Goal: Information Seeking & Learning: Learn about a topic

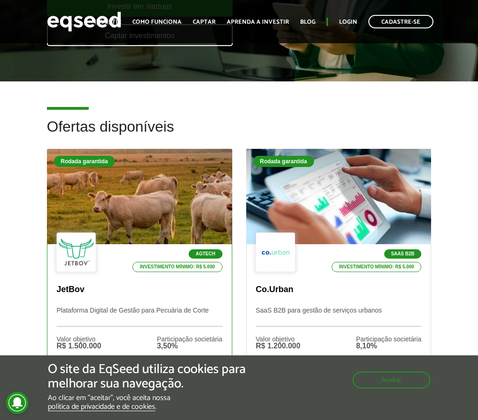
scroll to position [186, 0]
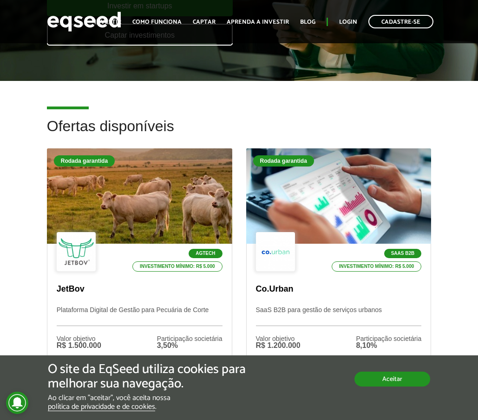
click at [367, 382] on button "Aceitar" at bounding box center [393, 378] width 76 height 15
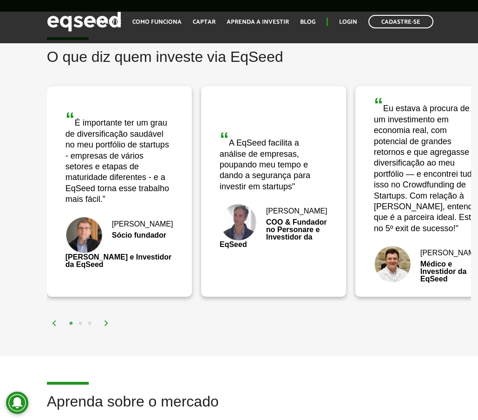
scroll to position [1581, 0]
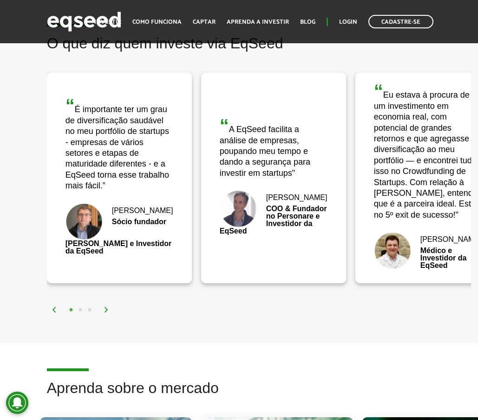
click at [105, 312] on img at bounding box center [107, 310] width 6 height 6
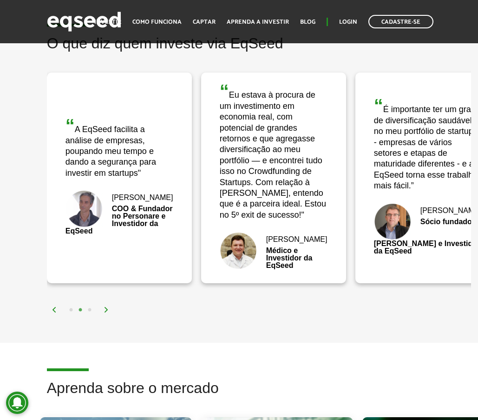
click at [104, 312] on img at bounding box center [107, 310] width 6 height 6
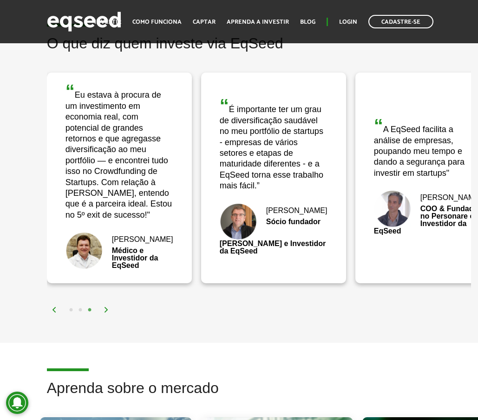
click at [108, 312] on img at bounding box center [107, 310] width 6 height 6
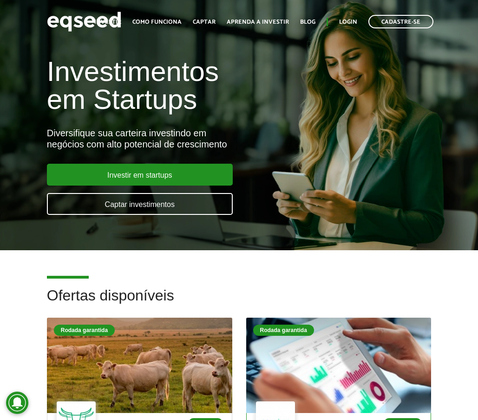
scroll to position [0, 0]
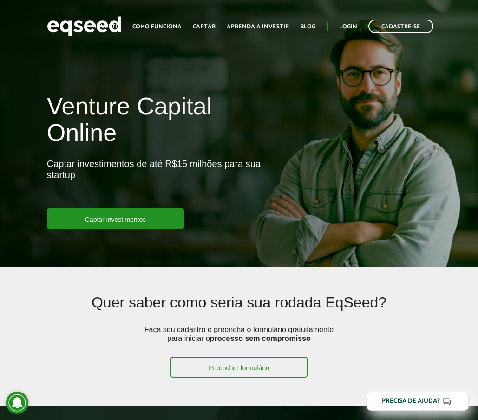
click at [248, 70] on article "Venture Capital Online Captar investimentos de até R$15 milhões para sua startu…" at bounding box center [239, 133] width 478 height 266
click at [168, 26] on link "Como funciona" at bounding box center [157, 27] width 49 height 6
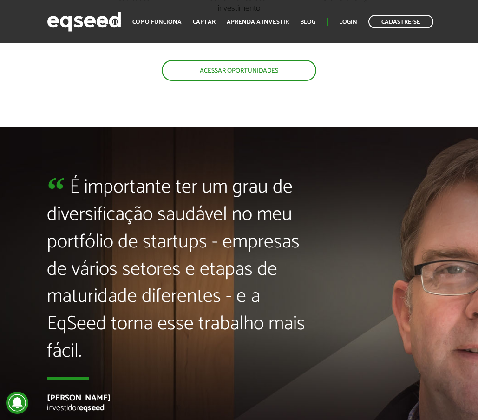
scroll to position [1999, 0]
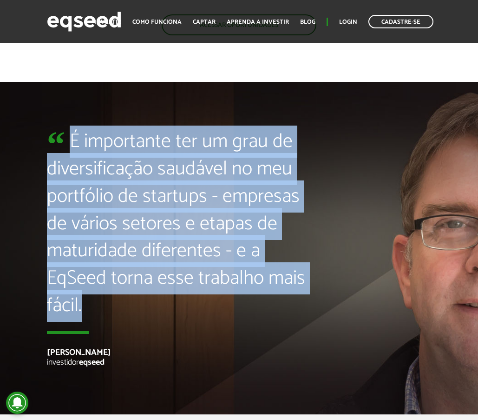
drag, startPoint x: 73, startPoint y: 136, endPoint x: 84, endPoint y: 309, distance: 173.3
click at [83, 309] on blockquote "É importante ter um grau de diversificação saudável no meu portfólio de startup…" at bounding box center [179, 230] width 265 height 205
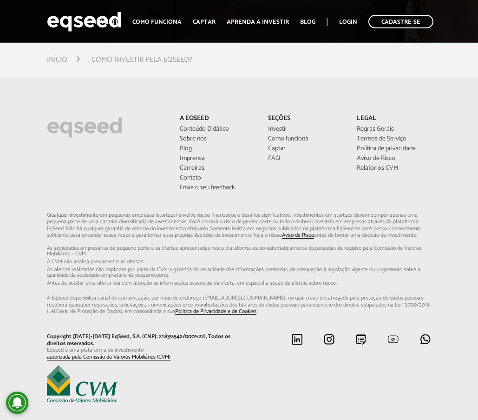
scroll to position [2396, 0]
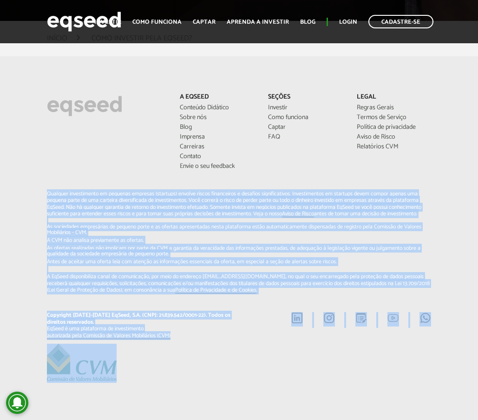
drag, startPoint x: 134, startPoint y: 372, endPoint x: 47, endPoint y: 188, distance: 203.8
click at [42, 188] on div "A EqSeed Conteúdo Didático Sobre nós Blog Imprensa Carreiras Contato [PERSON_NA…" at bounding box center [239, 237] width 399 height 289
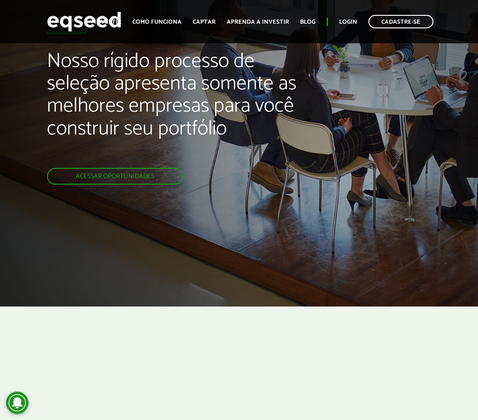
scroll to position [0, 0]
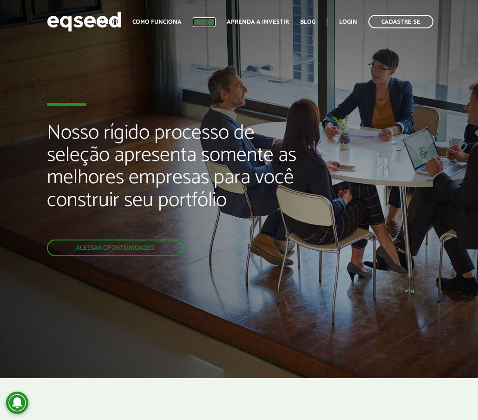
click at [201, 24] on link "Captar" at bounding box center [204, 22] width 23 height 6
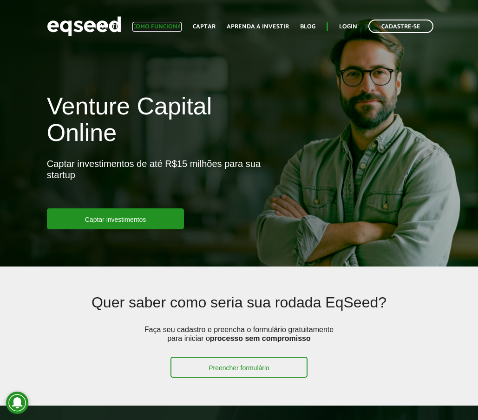
click at [163, 26] on link "Como funciona" at bounding box center [157, 27] width 49 height 6
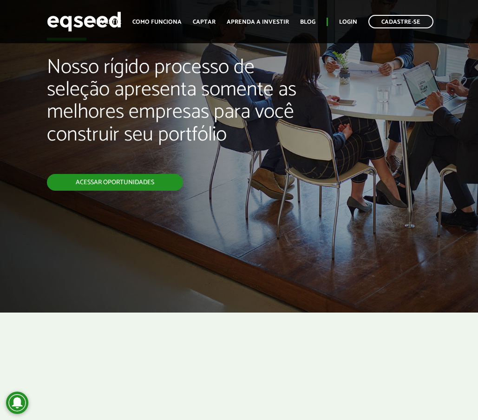
scroll to position [93, 0]
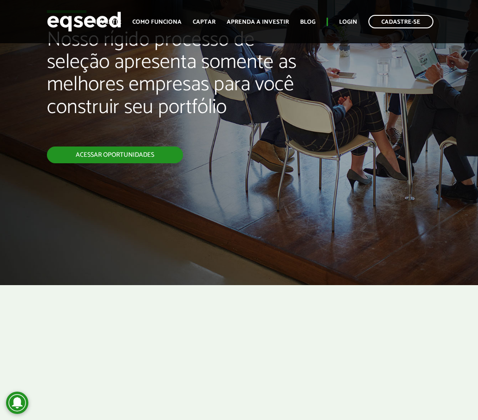
click at [146, 154] on link "Acessar oportunidades" at bounding box center [115, 154] width 136 height 17
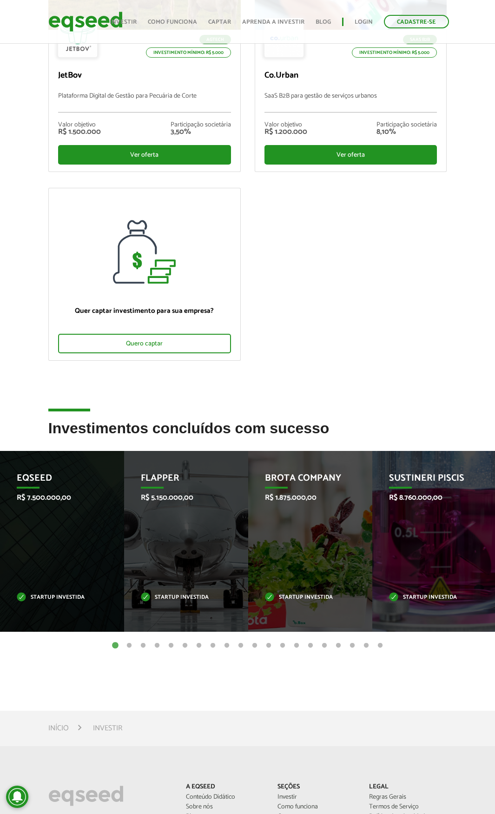
scroll to position [139, 0]
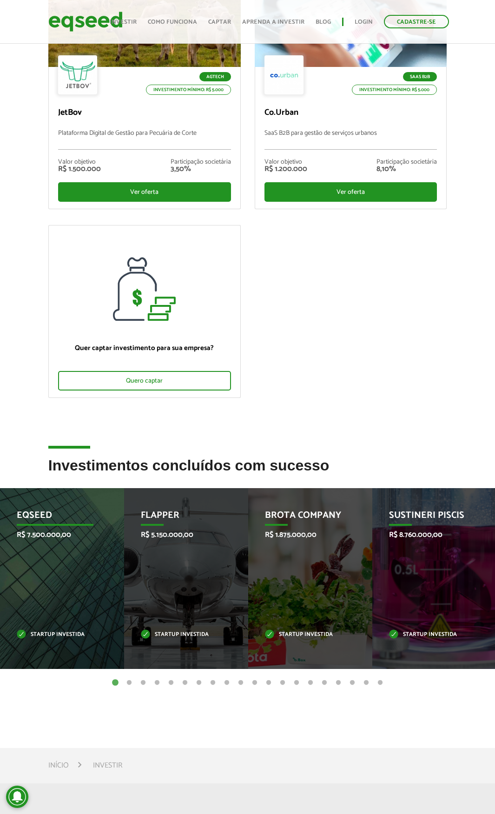
click at [36, 419] on div "EqSeed R$ 7.500.000,00 Startup investida" at bounding box center [55, 578] width 110 height 181
click at [40, 419] on p "EqSeed" at bounding box center [55, 518] width 77 height 16
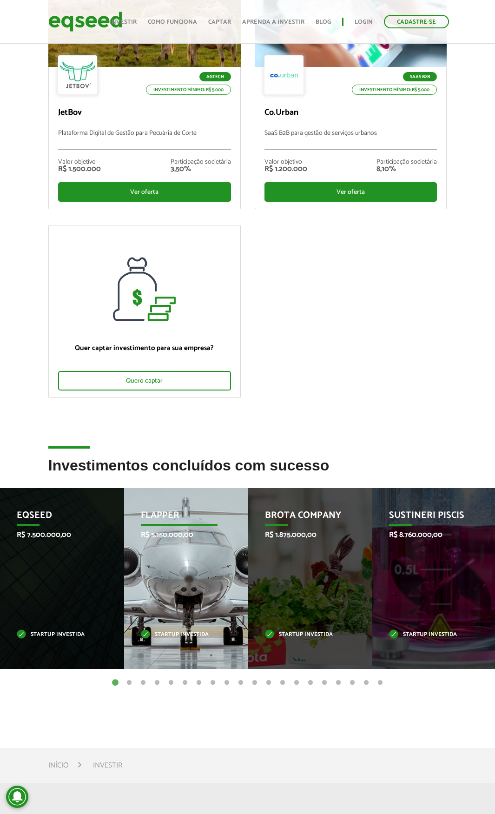
click at [178, 419] on p "R$ 5.150.000,00" at bounding box center [179, 534] width 77 height 9
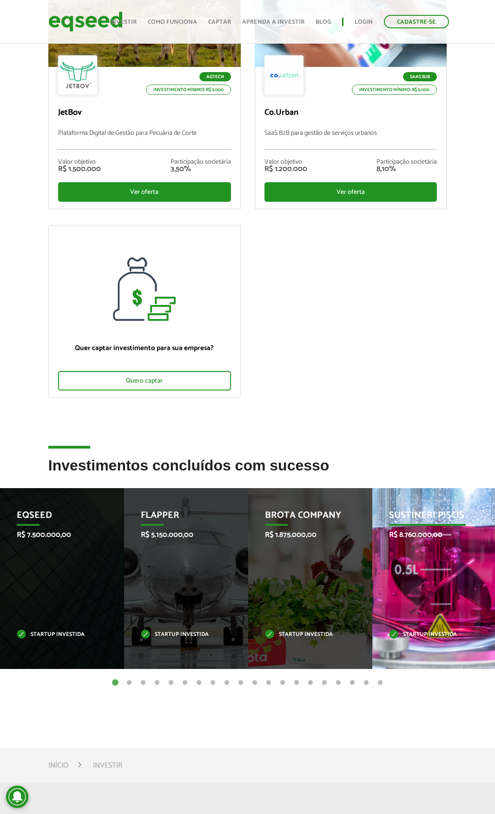
drag, startPoint x: 309, startPoint y: 523, endPoint x: 379, endPoint y: 531, distance: 70.7
click at [310, 419] on p "Brota Company" at bounding box center [303, 518] width 77 height 16
click at [424, 419] on p "R$ 8.760.000,00" at bounding box center [427, 534] width 77 height 9
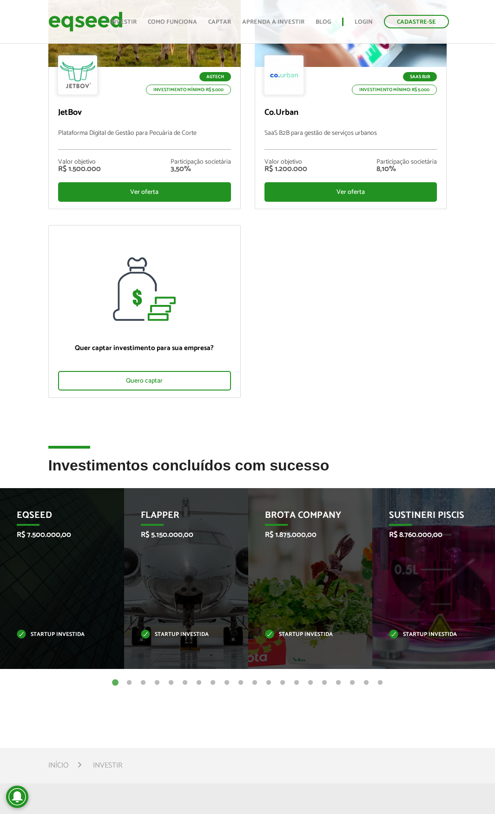
click at [130, 419] on button "2" at bounding box center [129, 682] width 9 height 9
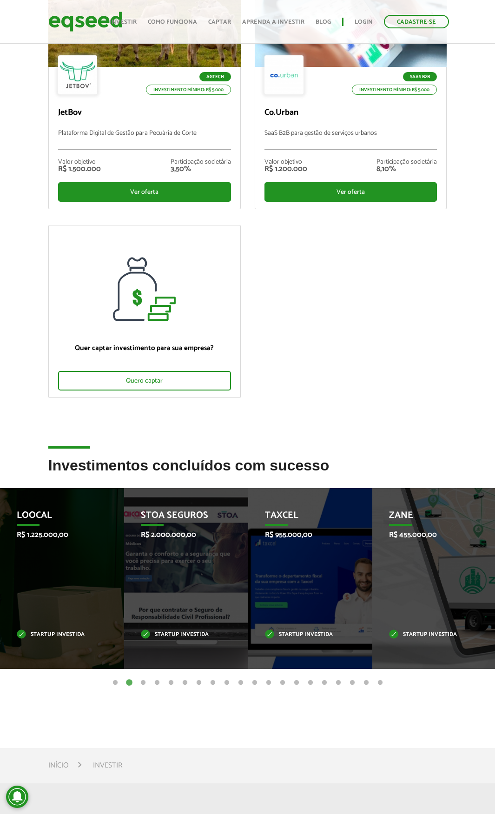
click at [146, 419] on button "3" at bounding box center [143, 682] width 9 height 9
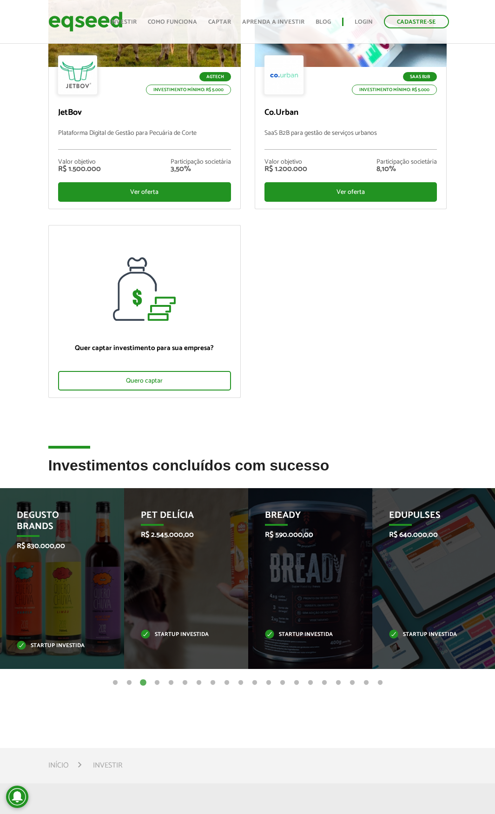
click at [182, 419] on button "6" at bounding box center [184, 682] width 9 height 9
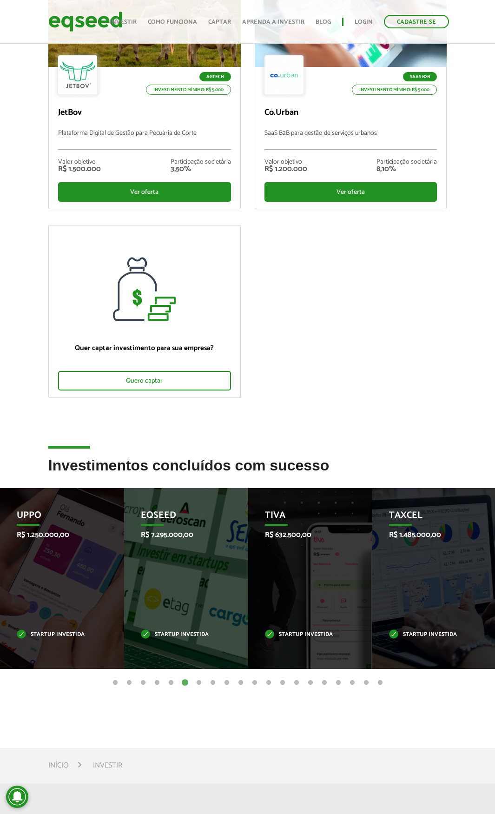
drag, startPoint x: 211, startPoint y: 689, endPoint x: 66, endPoint y: 669, distance: 146.5
click at [208, 419] on article "Investimentos concluídos com sucesso Invoop R$ 250.000,00 Startup investida Pro…" at bounding box center [247, 593] width 495 height 272
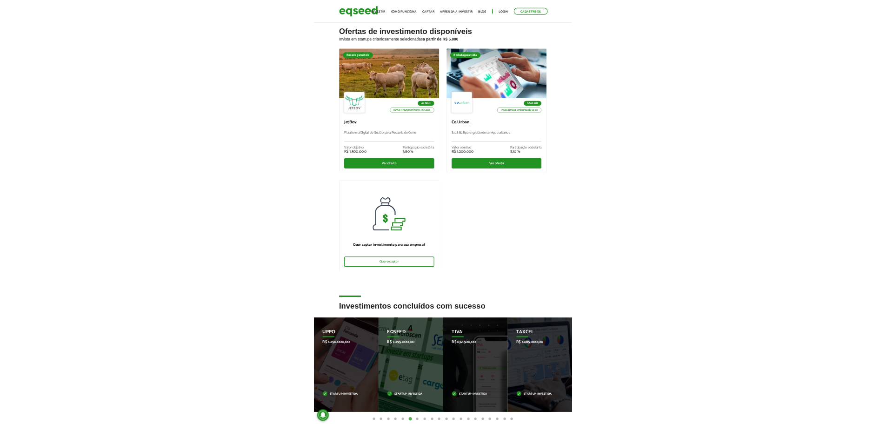
scroll to position [0, 0]
